Goal: Task Accomplishment & Management: Manage account settings

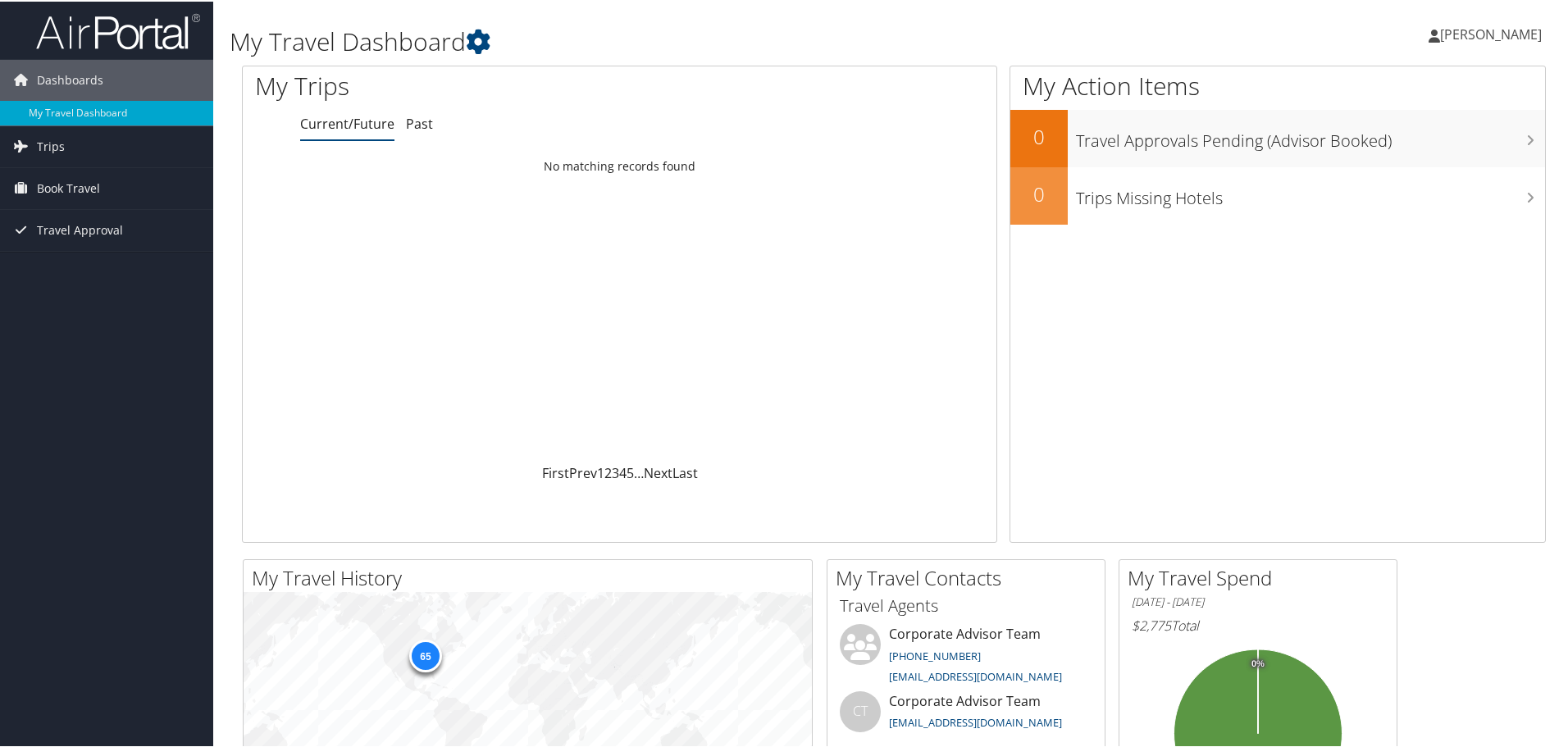
click at [1471, 35] on span "[PERSON_NAME]" at bounding box center [1491, 33] width 102 height 18
click at [1426, 145] on link "View Travel Profile" at bounding box center [1447, 145] width 183 height 28
